Goal: Check status: Check status

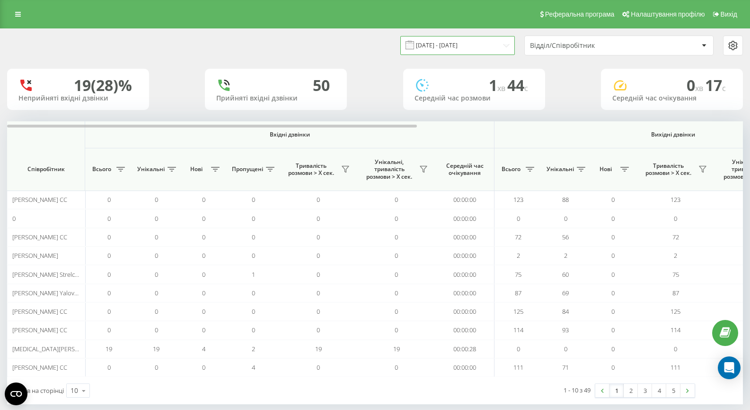
click at [444, 38] on input "[DATE] - [DATE]" at bounding box center [458, 45] width 115 height 18
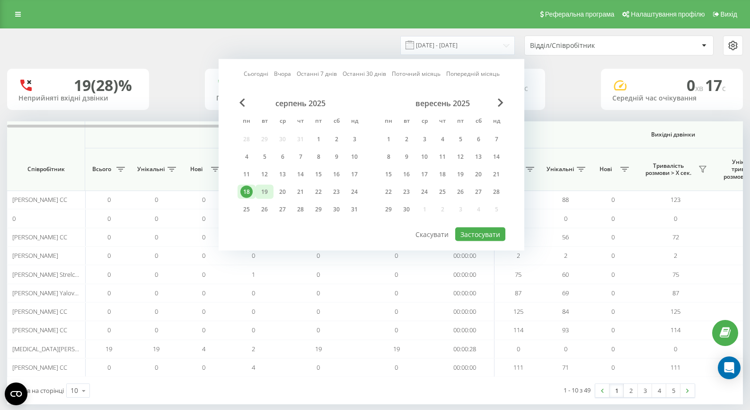
click at [261, 190] on div "19" at bounding box center [264, 192] width 12 height 12
click at [485, 234] on button "Застосувати" at bounding box center [480, 234] width 50 height 14
type input "[DATE] - [DATE]"
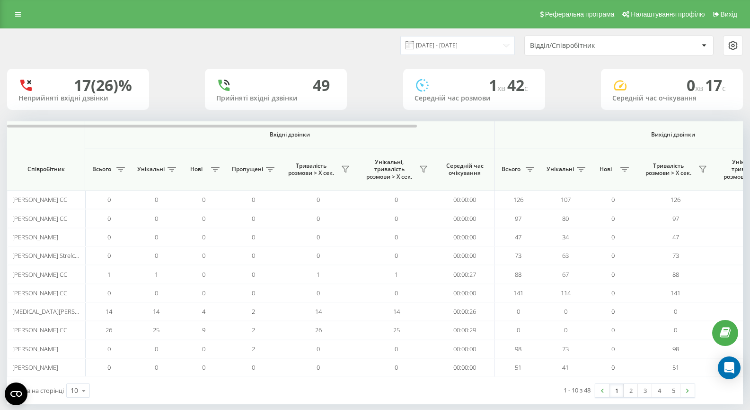
click at [590, 48] on div "Відділ/Співробітник" at bounding box center [586, 46] width 113 height 8
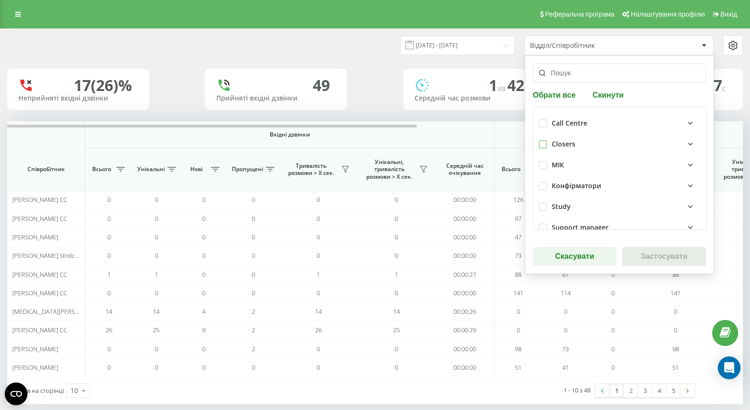
click at [542, 140] on label at bounding box center [543, 140] width 8 height 0
checkbox input "true"
click at [647, 253] on button "Застосувати" at bounding box center [665, 256] width 84 height 19
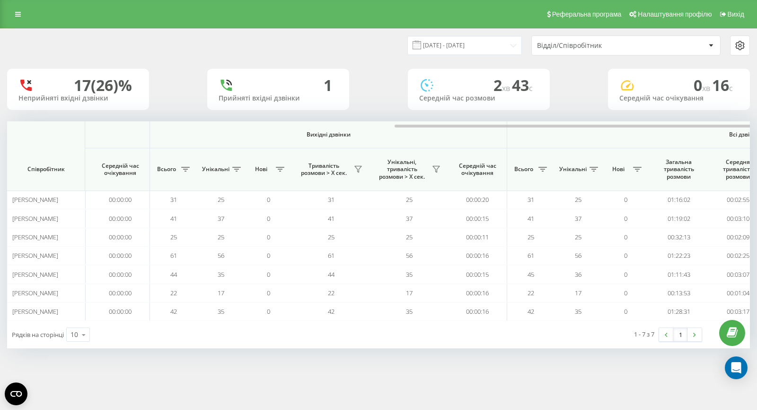
scroll to position [0, 578]
